Goal: Transaction & Acquisition: Purchase product/service

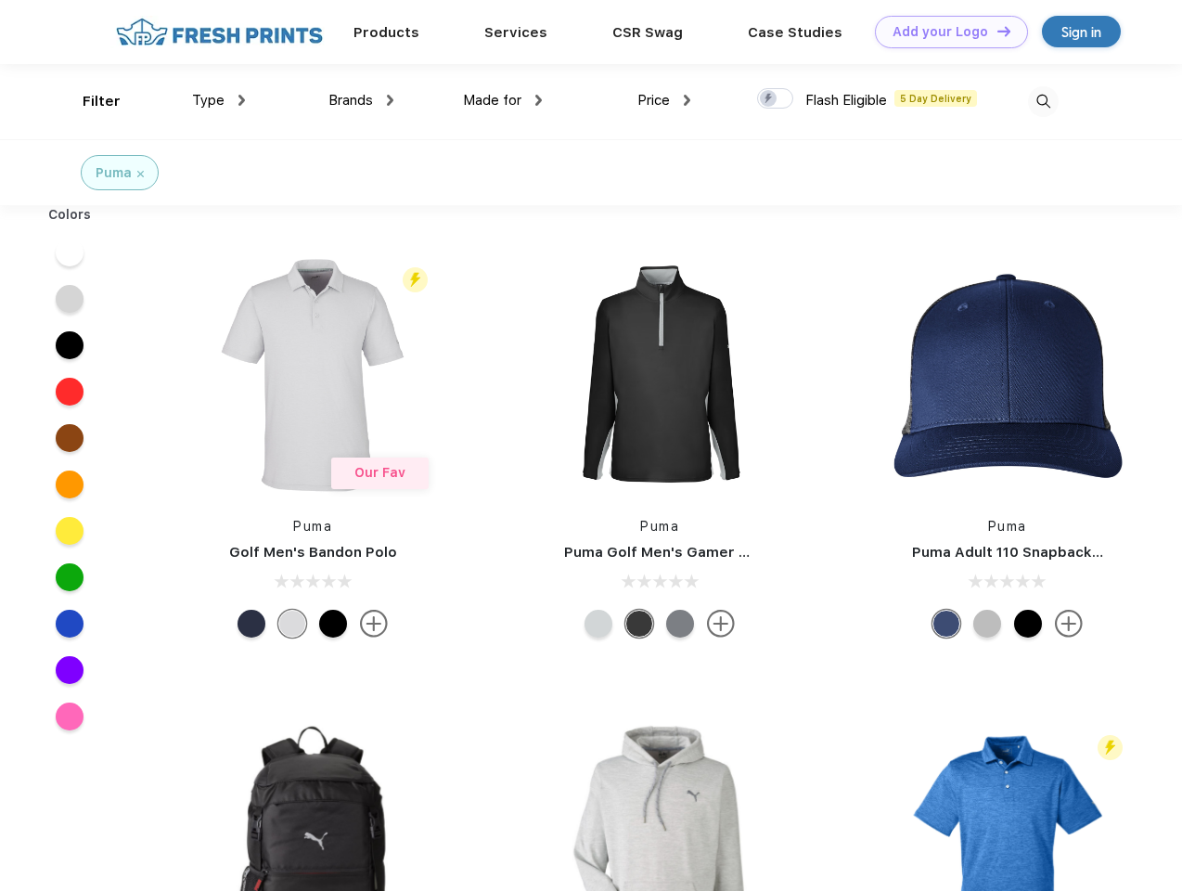
scroll to position [1, 0]
click at [945, 32] on link "Add your Logo Design Tool" at bounding box center [951, 32] width 153 height 32
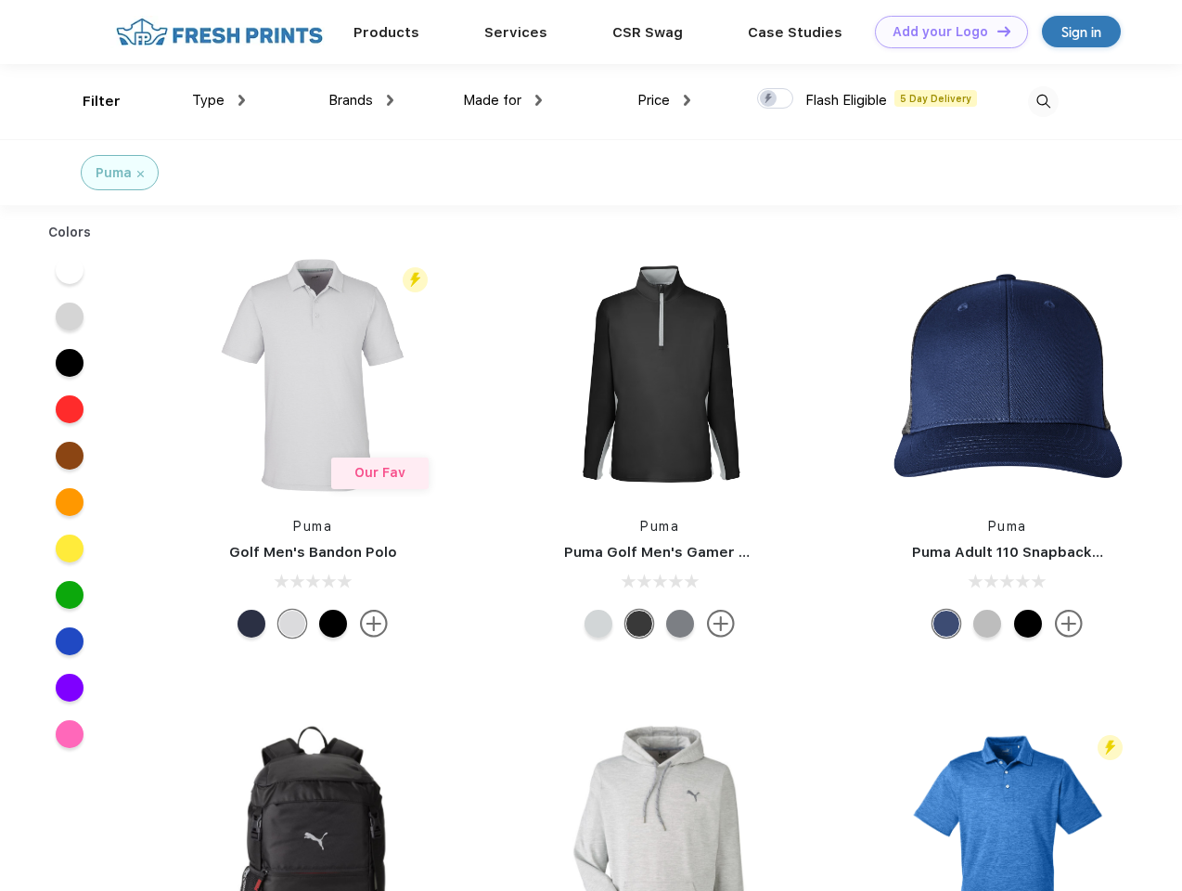
click at [0, 0] on div "Design Tool" at bounding box center [0, 0] width 0 height 0
click at [996, 31] on link "Add your Logo Design Tool" at bounding box center [951, 32] width 153 height 32
click at [89, 101] on div "Filter" at bounding box center [102, 101] width 38 height 21
click at [219, 100] on span "Type" at bounding box center [208, 100] width 32 height 17
click at [361, 100] on span "Brands" at bounding box center [351, 100] width 45 height 17
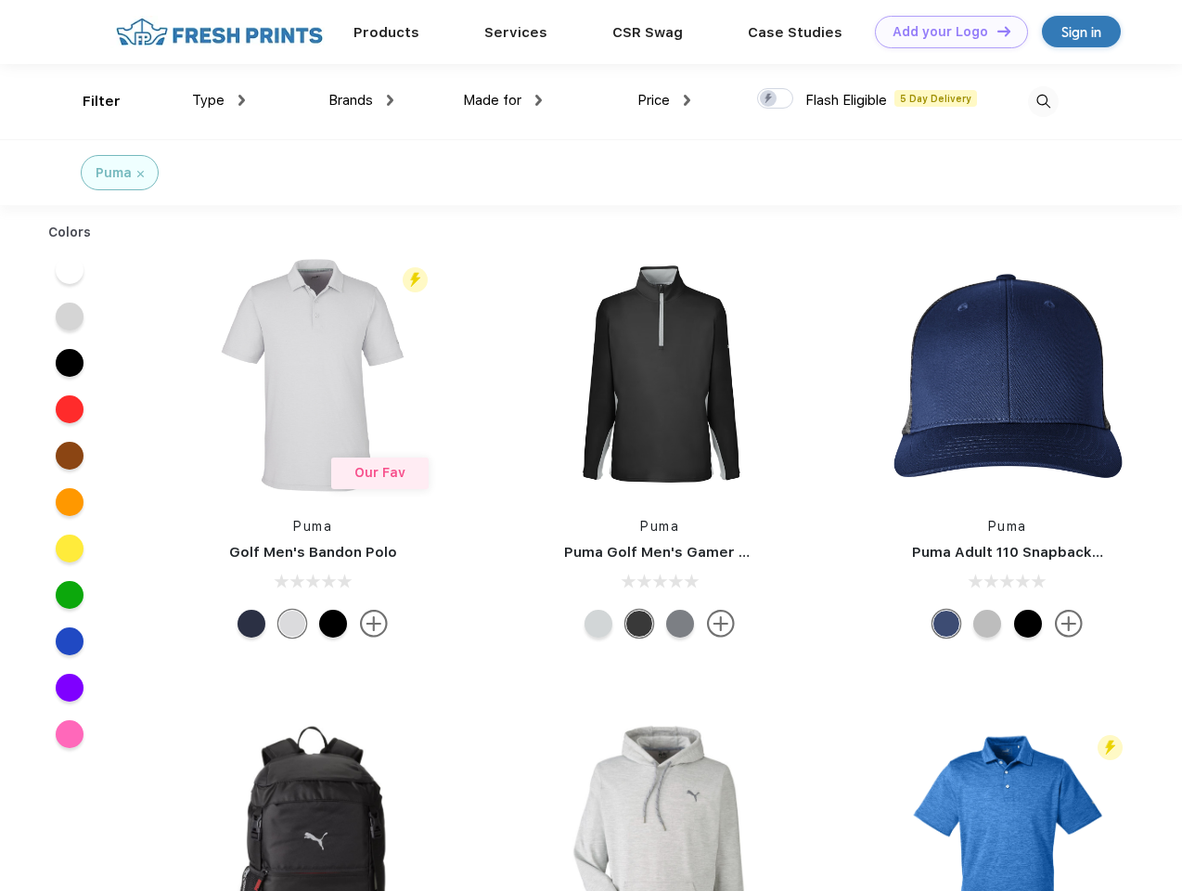
click at [503, 100] on span "Made for" at bounding box center [492, 100] width 58 height 17
click at [665, 100] on span "Price" at bounding box center [654, 100] width 32 height 17
click at [776, 99] on div at bounding box center [775, 98] width 36 height 20
click at [769, 99] on input "checkbox" at bounding box center [763, 93] width 12 height 12
click at [1043, 101] on img at bounding box center [1043, 101] width 31 height 31
